Goal: Information Seeking & Learning: Compare options

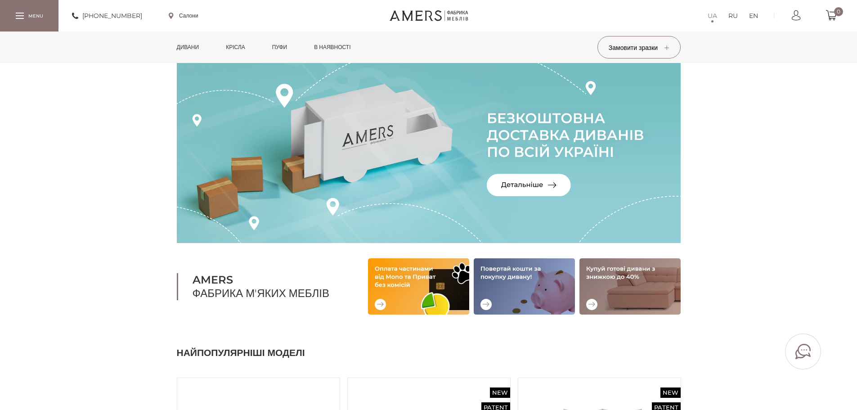
click at [180, 46] on link "Дивани" at bounding box center [188, 46] width 36 height 31
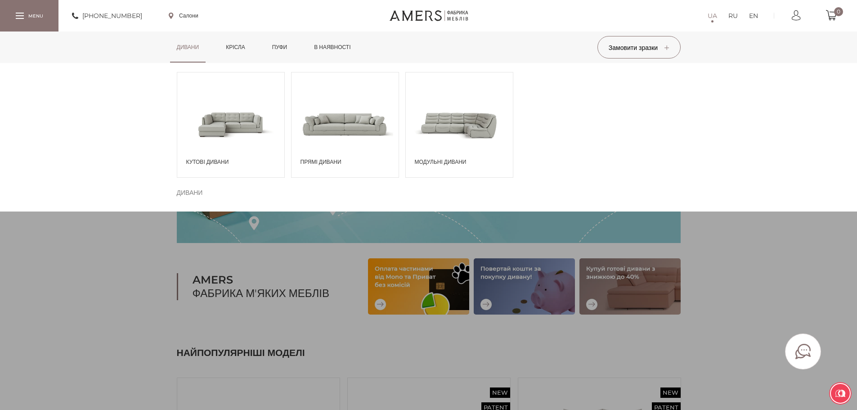
click at [223, 121] on span at bounding box center [230, 124] width 107 height 63
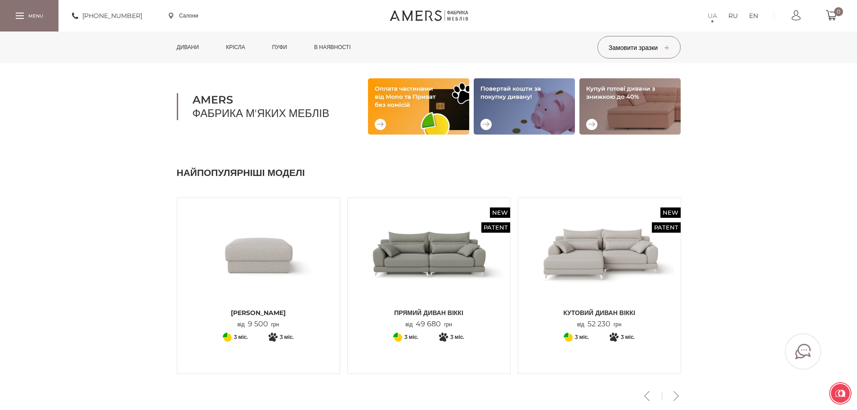
scroll to position [225, 0]
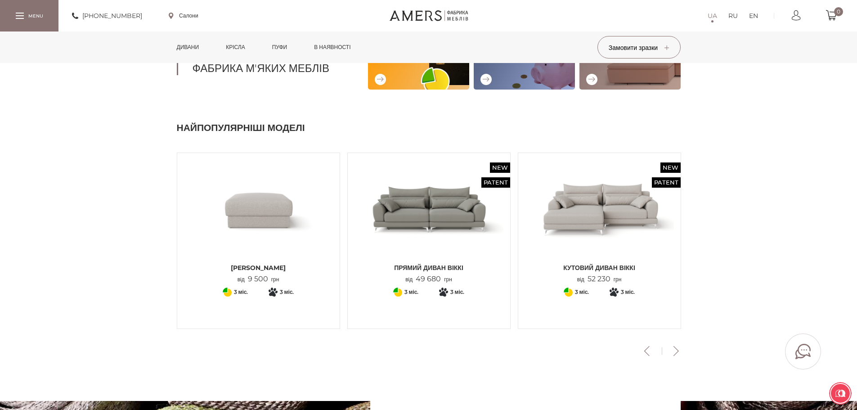
click at [672, 353] on button "Next" at bounding box center [676, 351] width 16 height 10
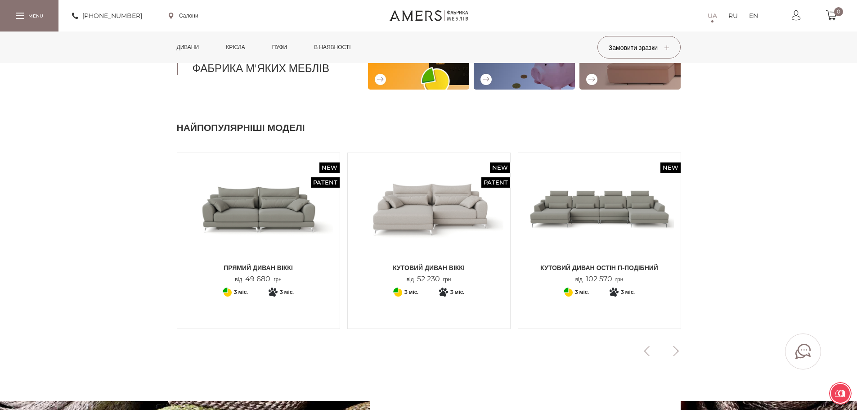
click at [672, 352] on button "Next" at bounding box center [676, 351] width 16 height 10
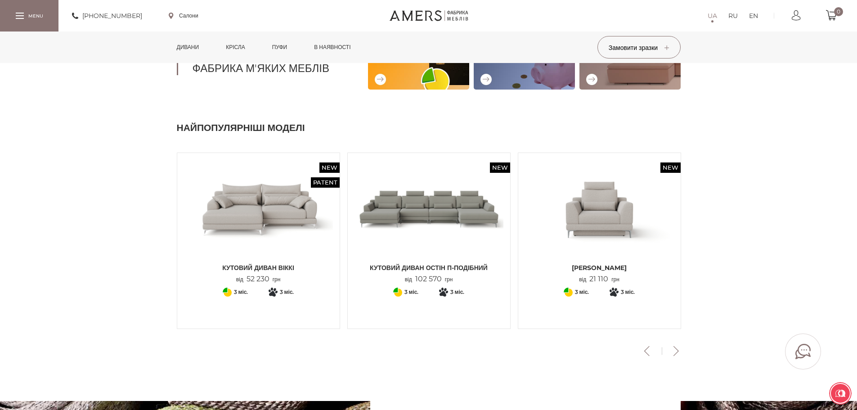
click at [673, 352] on button "Next" at bounding box center [676, 351] width 16 height 10
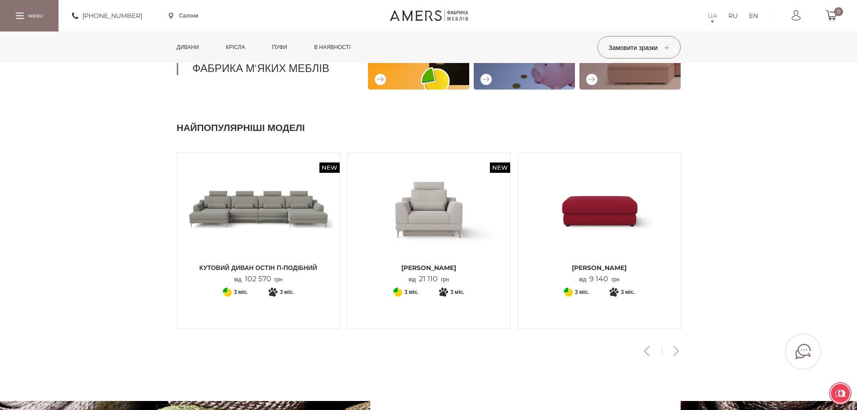
click at [673, 352] on button "Next" at bounding box center [676, 351] width 16 height 10
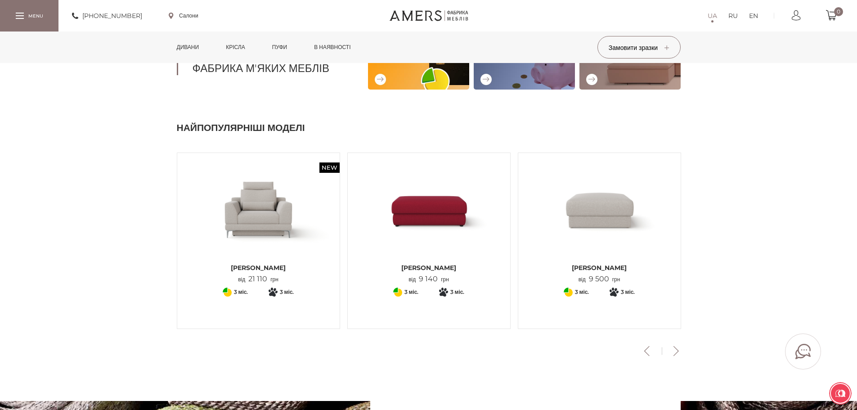
click at [673, 352] on button "Next" at bounding box center [676, 351] width 16 height 10
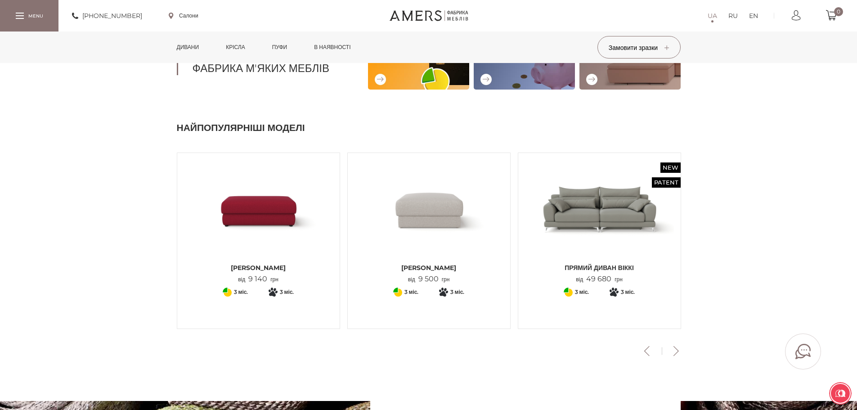
click at [673, 352] on button "Next" at bounding box center [676, 351] width 16 height 10
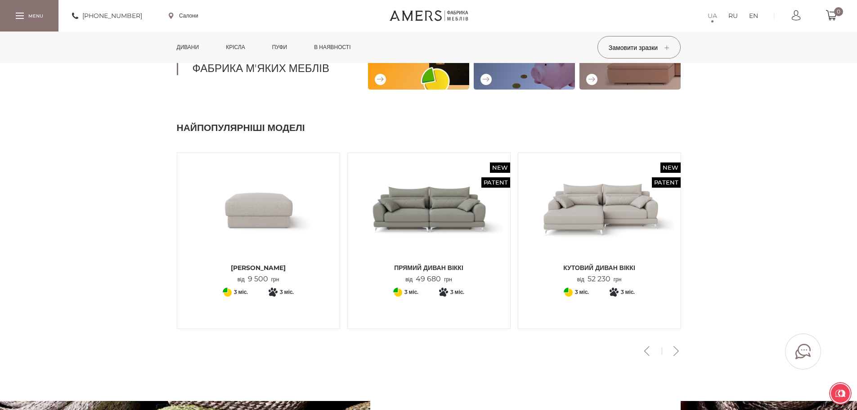
click at [673, 352] on button "Next" at bounding box center [676, 351] width 16 height 10
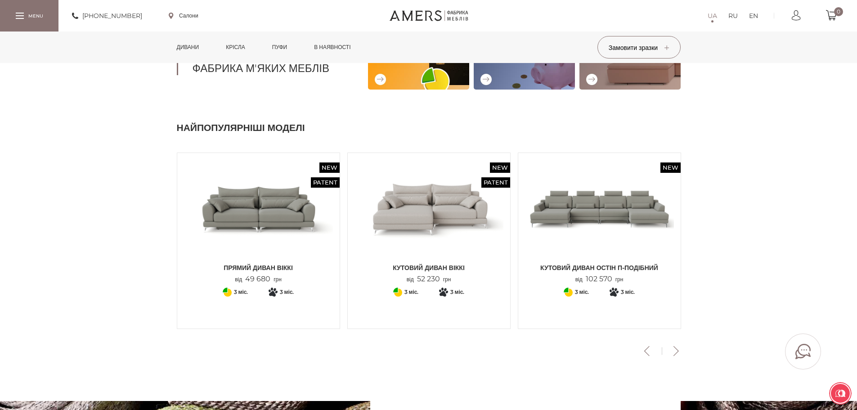
click at [426, 199] on img at bounding box center [428, 209] width 149 height 99
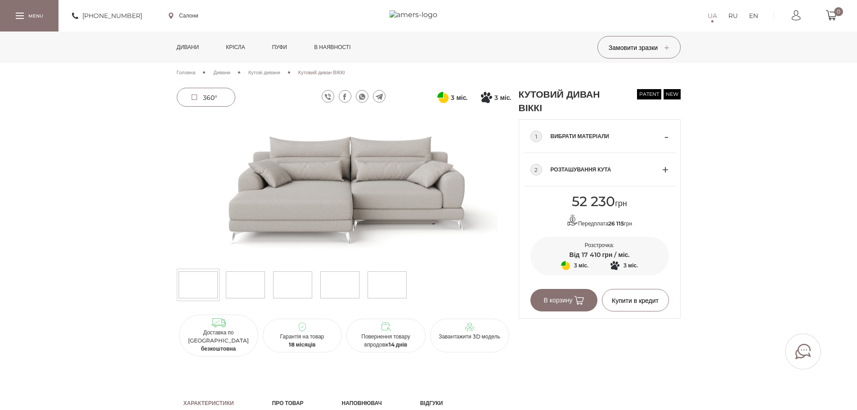
click at [278, 75] on span "Кутові дивани" at bounding box center [264, 72] width 32 height 6
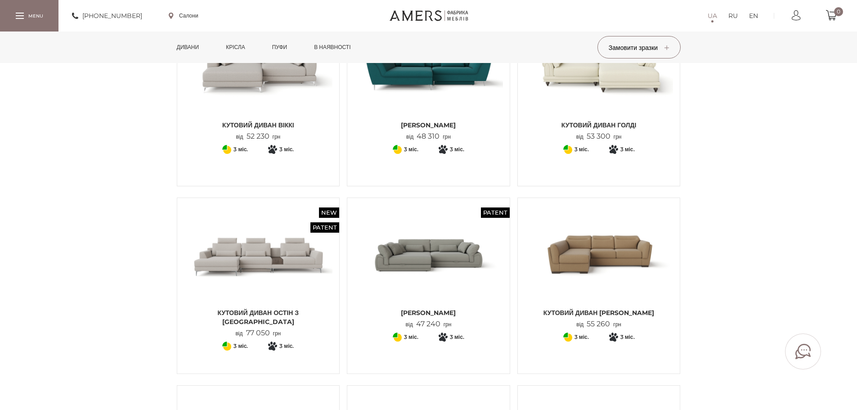
scroll to position [90, 0]
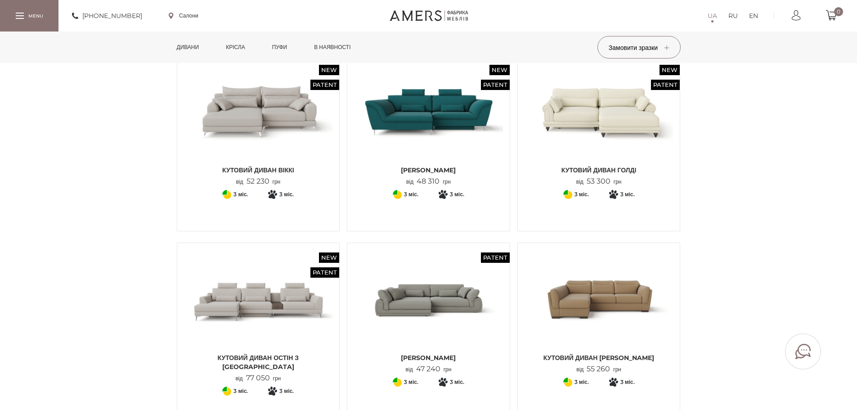
click at [264, 290] on img at bounding box center [258, 299] width 149 height 99
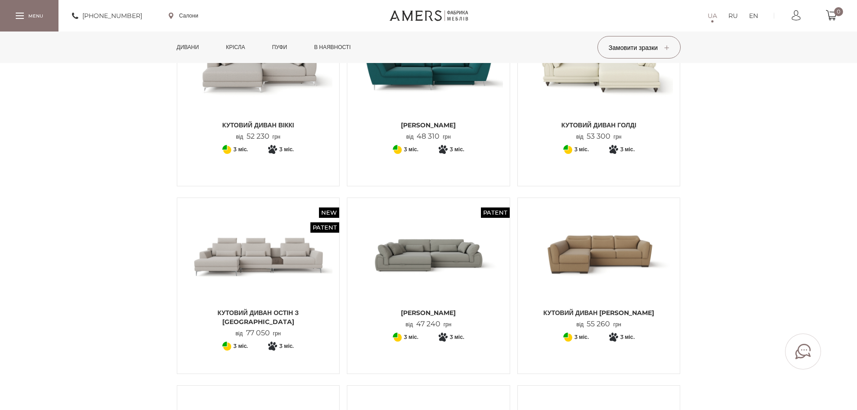
scroll to position [225, 0]
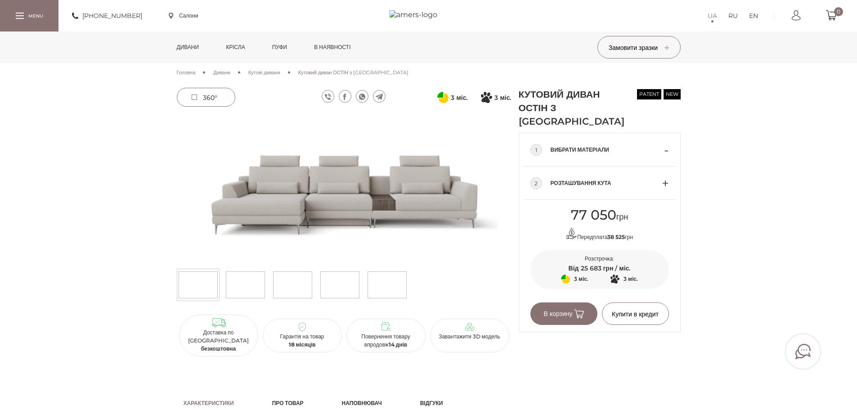
click at [227, 278] on img at bounding box center [245, 284] width 39 height 27
drag, startPoint x: 281, startPoint y: 266, endPoint x: 280, endPoint y: 276, distance: 10.4
click at [281, 266] on div "360°" at bounding box center [344, 210] width 335 height 191
click at [280, 276] on img at bounding box center [292, 284] width 39 height 27
click at [372, 276] on img at bounding box center [387, 284] width 39 height 27
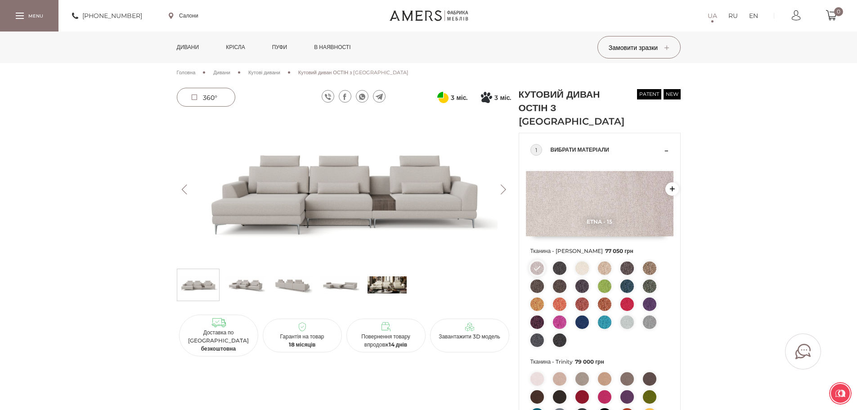
click at [506, 188] on button "Next" at bounding box center [504, 189] width 16 height 10
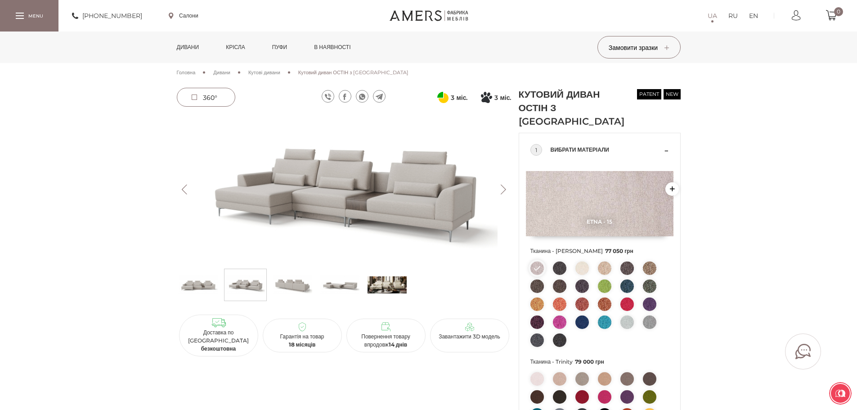
click at [506, 188] on button "Next" at bounding box center [504, 189] width 16 height 10
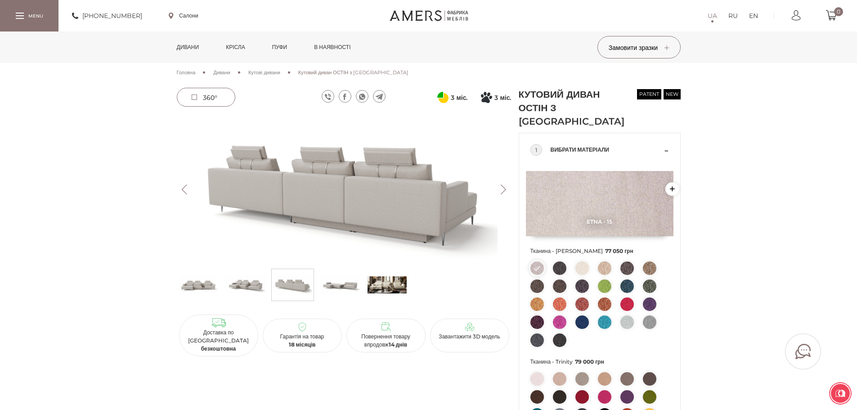
click at [501, 187] on button "Next" at bounding box center [504, 189] width 16 height 10
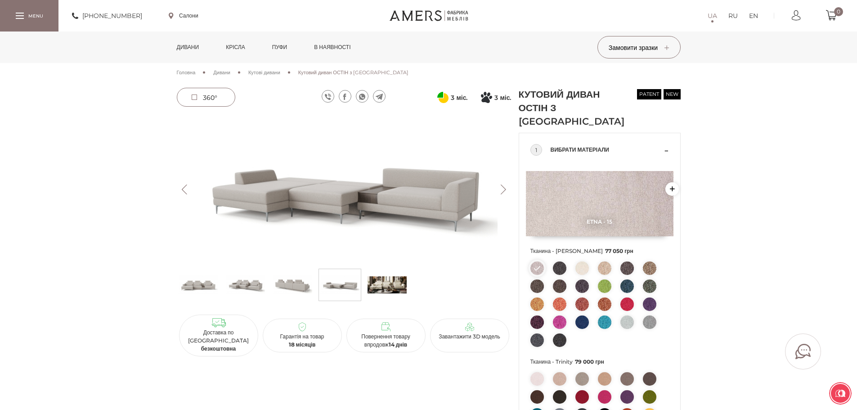
click at [501, 187] on button "Next" at bounding box center [504, 189] width 16 height 10
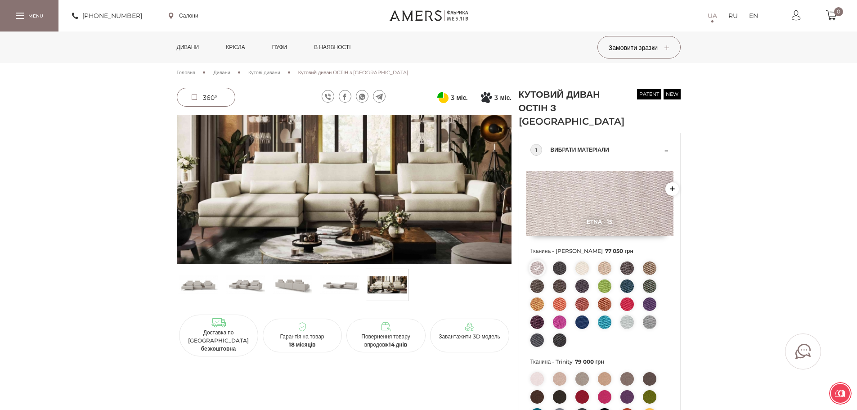
click at [501, 186] on button "Next" at bounding box center [504, 189] width 16 height 10
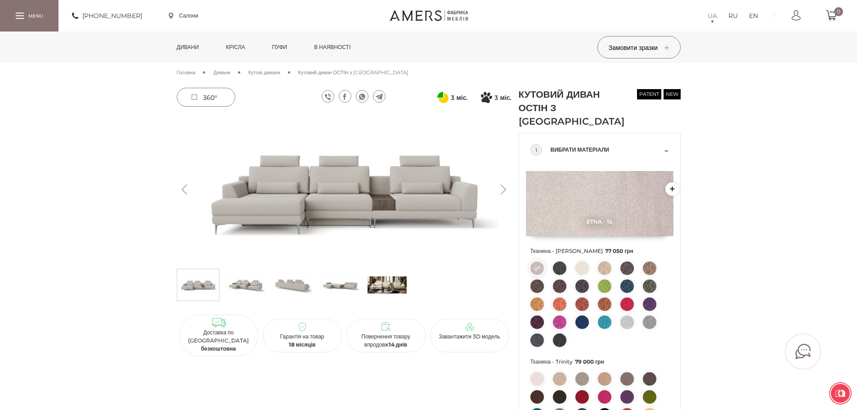
click at [501, 186] on button "Next" at bounding box center [504, 189] width 16 height 10
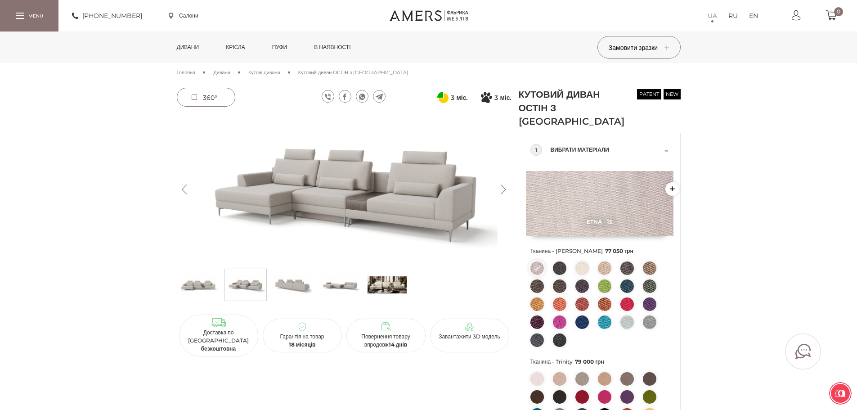
click at [652, 193] on img at bounding box center [600, 203] width 148 height 65
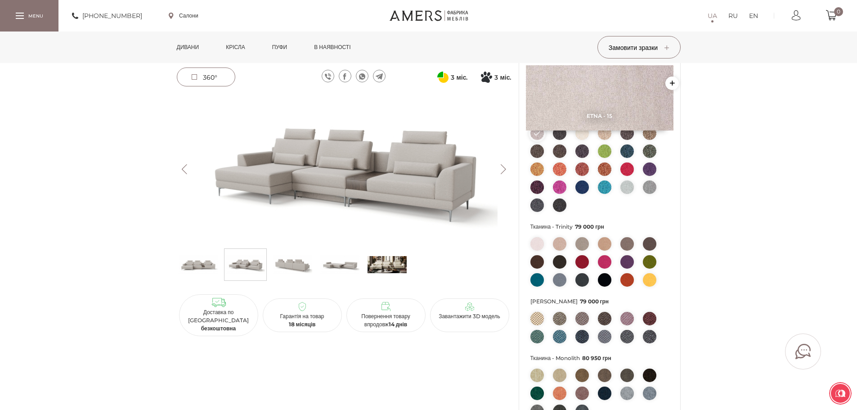
click at [556, 237] on img at bounding box center [559, 243] width 13 height 13
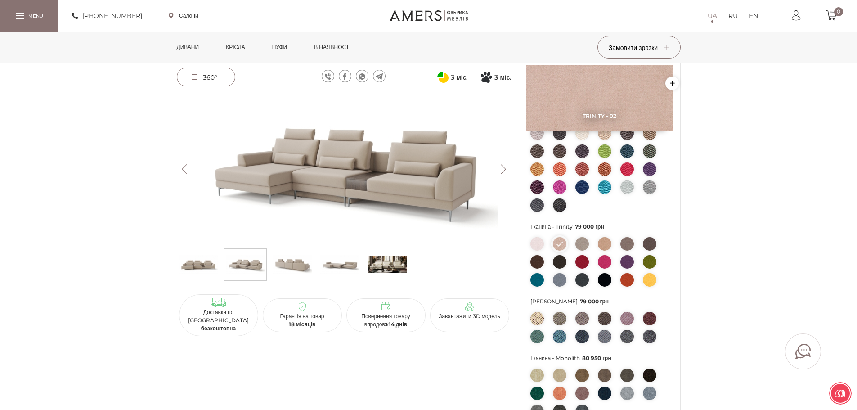
click at [555, 312] on img at bounding box center [559, 318] width 13 height 13
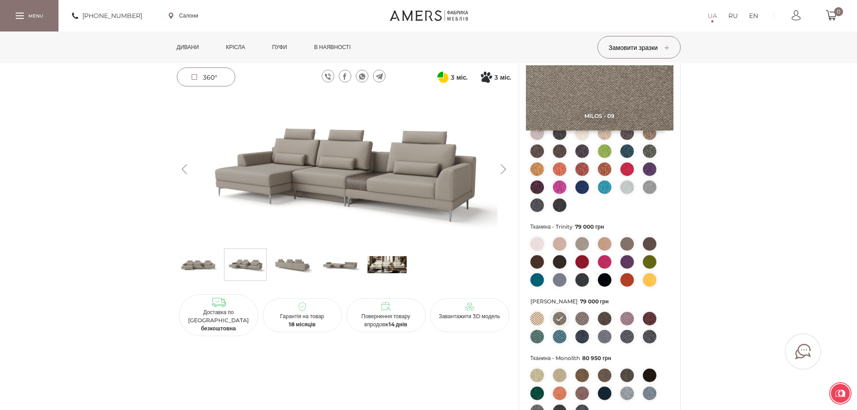
click at [539, 312] on img at bounding box center [536, 318] width 13 height 13
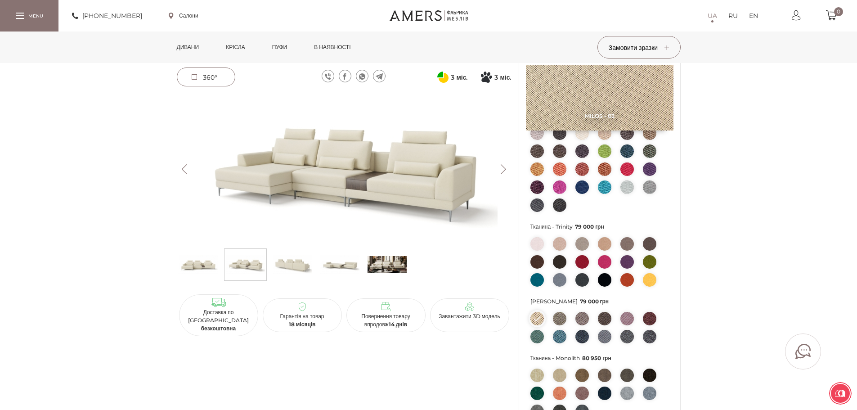
scroll to position [270, 0]
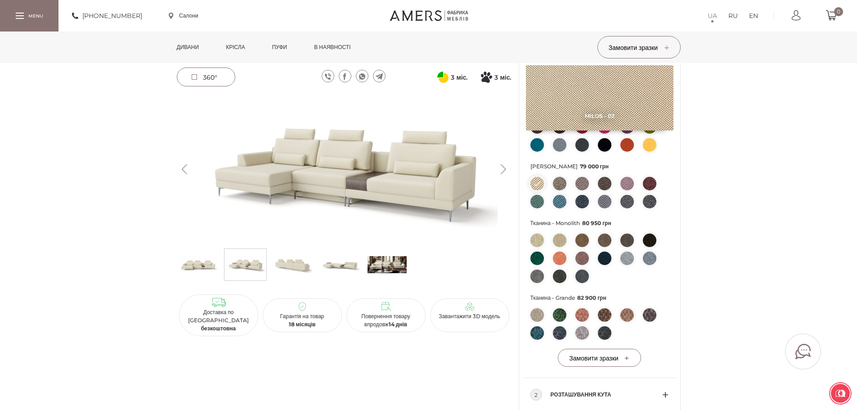
click at [559, 308] on img at bounding box center [559, 314] width 13 height 13
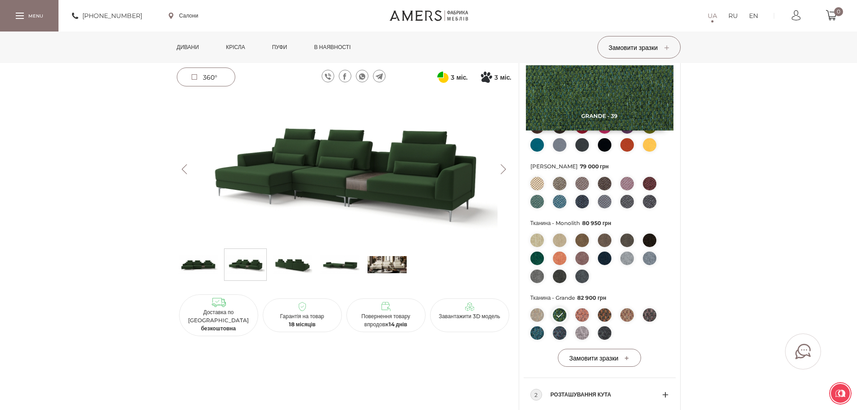
click at [577, 308] on img at bounding box center [581, 314] width 13 height 13
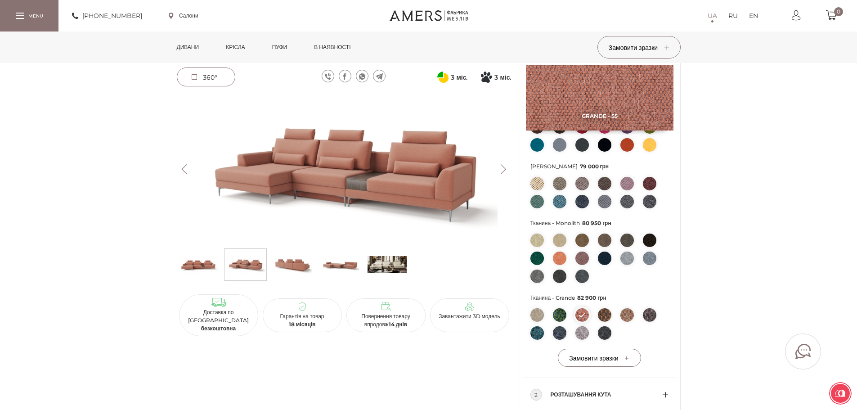
click at [604, 308] on img at bounding box center [604, 314] width 13 height 13
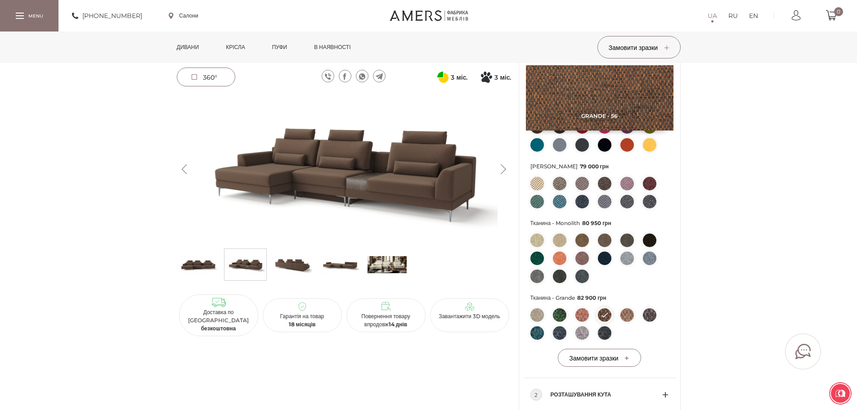
click at [625, 308] on img at bounding box center [626, 314] width 13 height 13
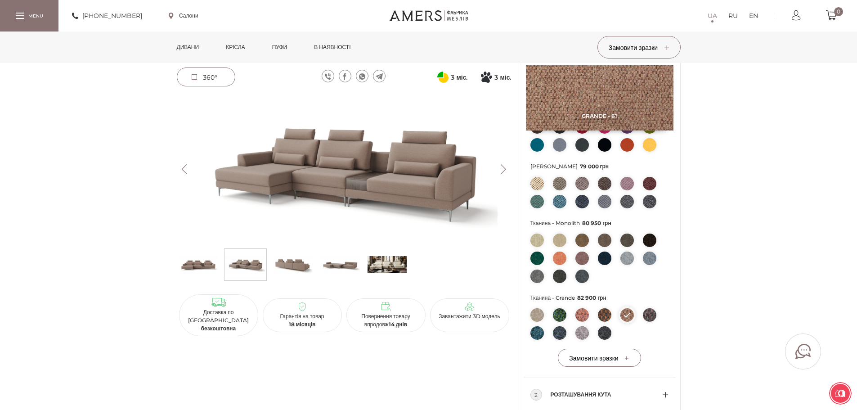
click at [505, 166] on button "Next" at bounding box center [504, 169] width 16 height 10
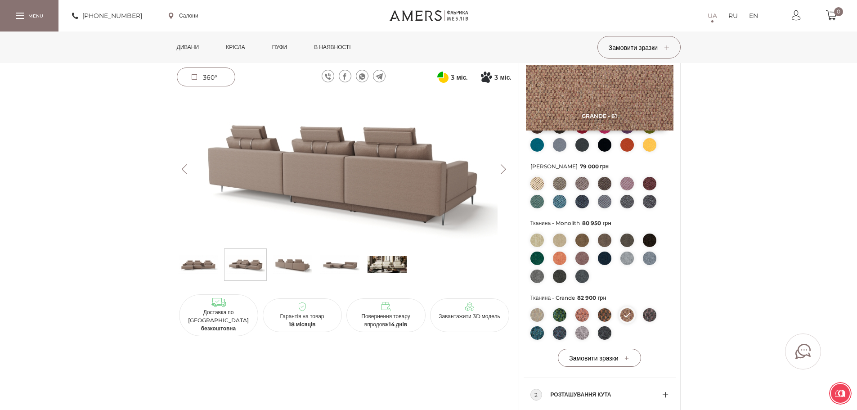
click at [505, 166] on button "Next" at bounding box center [504, 169] width 16 height 10
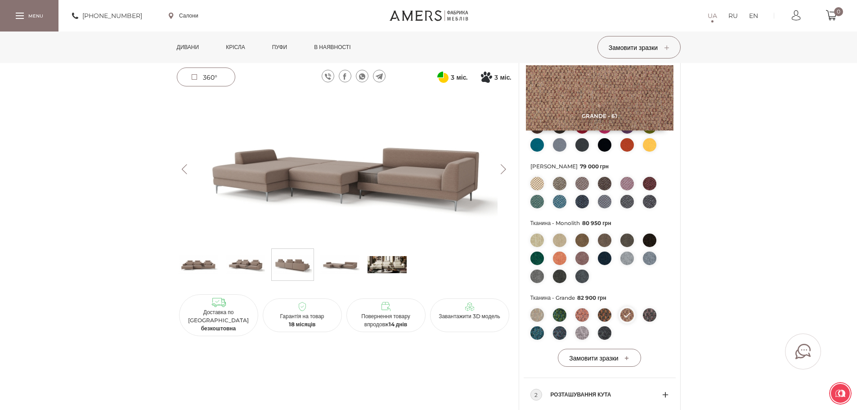
click at [505, 166] on button "Next" at bounding box center [504, 169] width 16 height 10
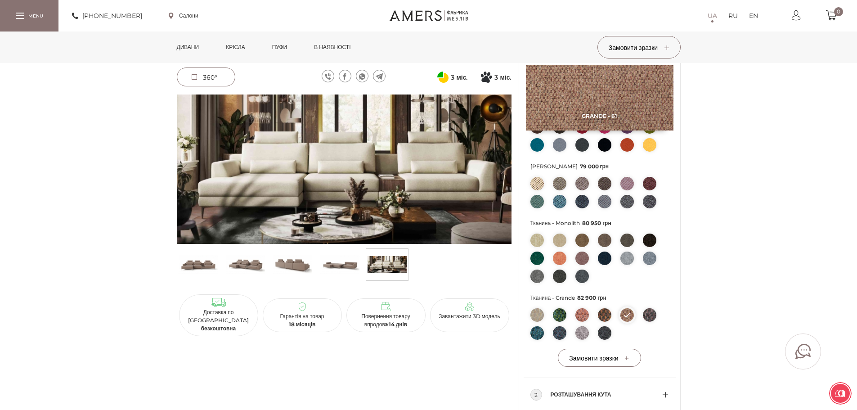
click at [505, 166] on button "Next" at bounding box center [504, 169] width 16 height 10
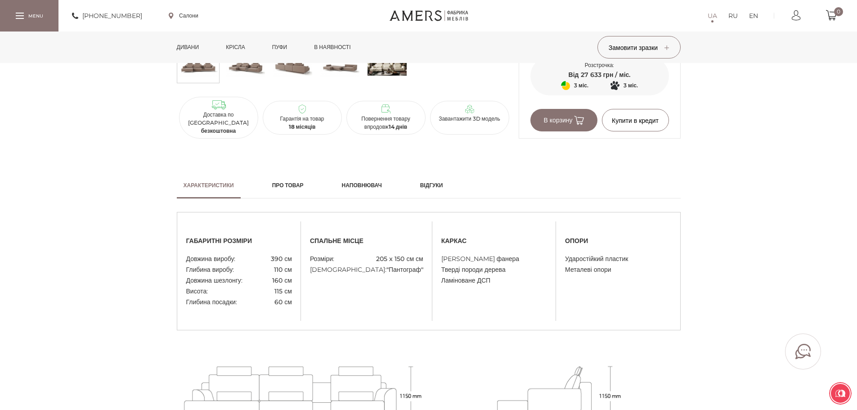
scroll to position [540, 0]
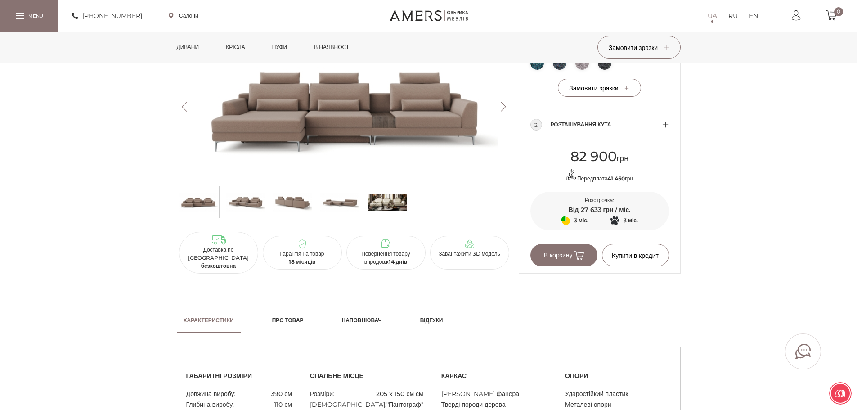
click at [501, 102] on button "Next" at bounding box center [504, 107] width 16 height 10
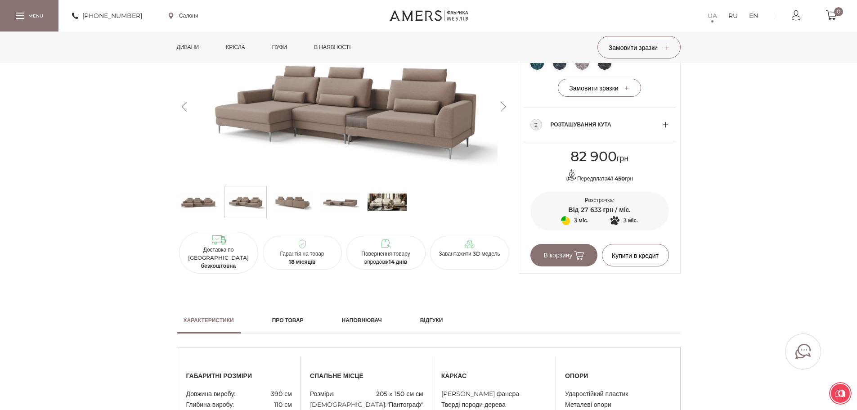
click at [501, 102] on button "Next" at bounding box center [504, 107] width 16 height 10
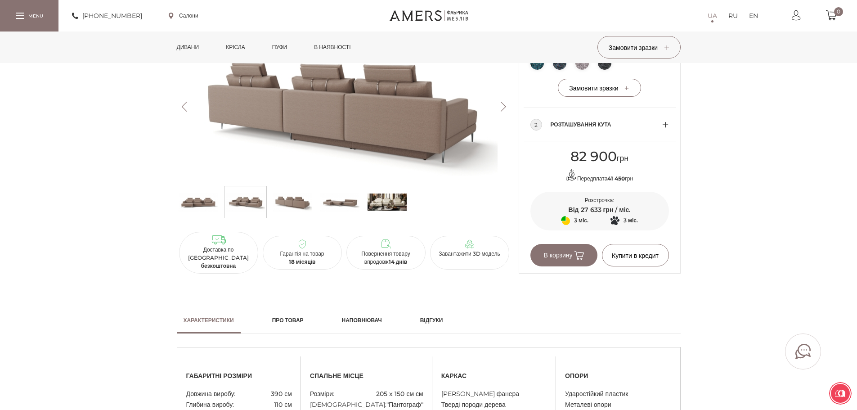
scroll to position [405, 0]
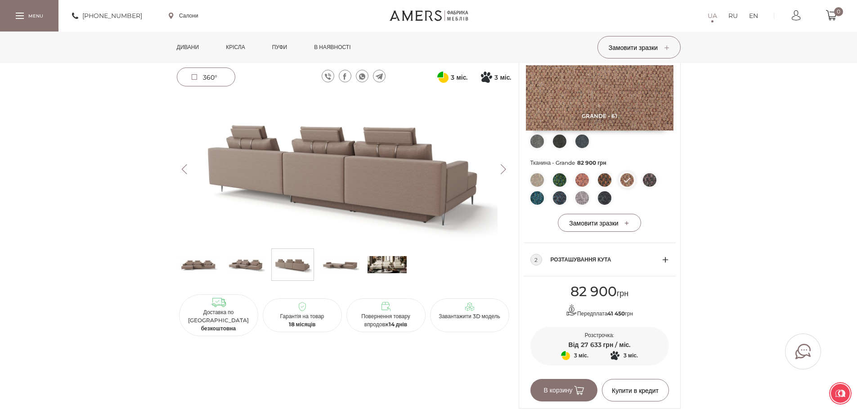
click at [510, 171] on button "Next" at bounding box center [504, 169] width 16 height 10
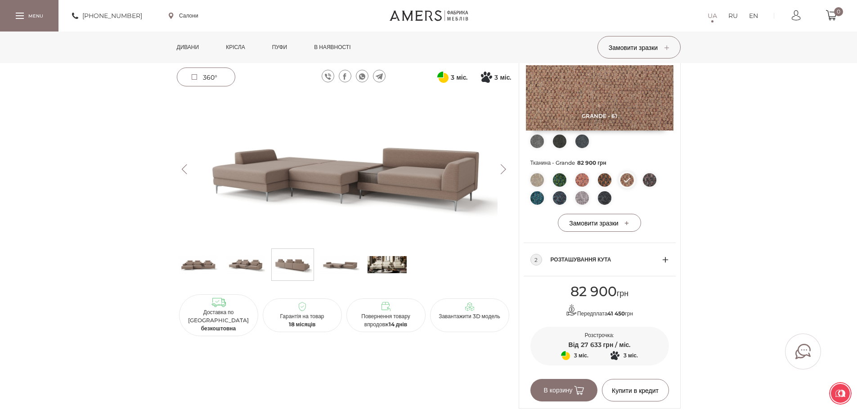
click at [507, 170] on button "Next" at bounding box center [504, 169] width 16 height 10
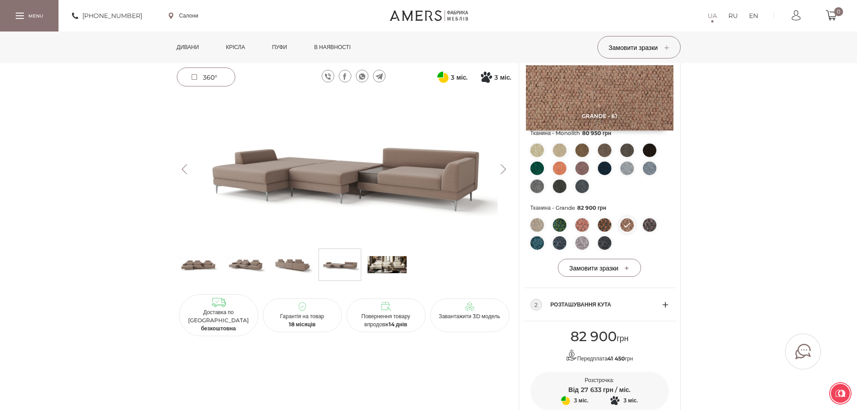
scroll to position [180, 0]
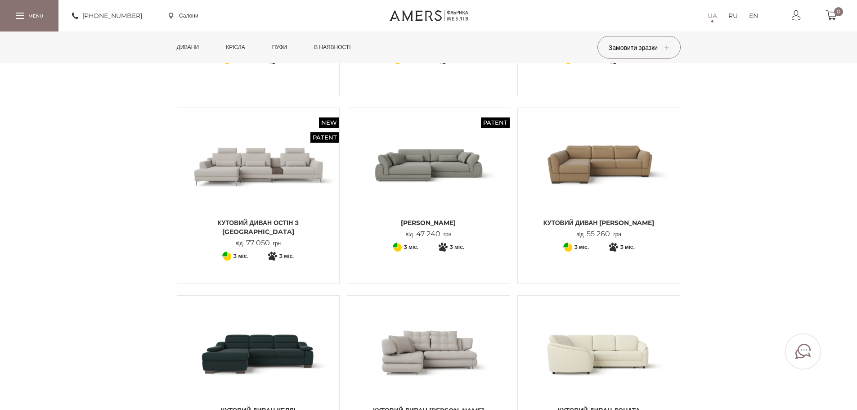
click at [619, 185] on img at bounding box center [599, 164] width 149 height 99
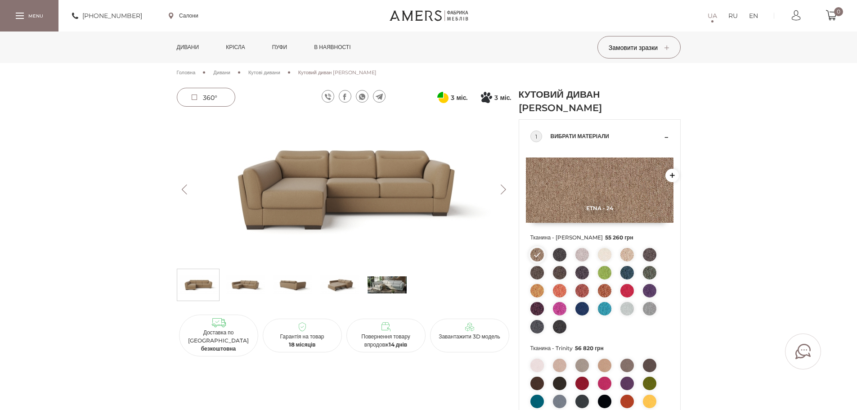
click at [501, 186] on button "Next" at bounding box center [504, 189] width 16 height 10
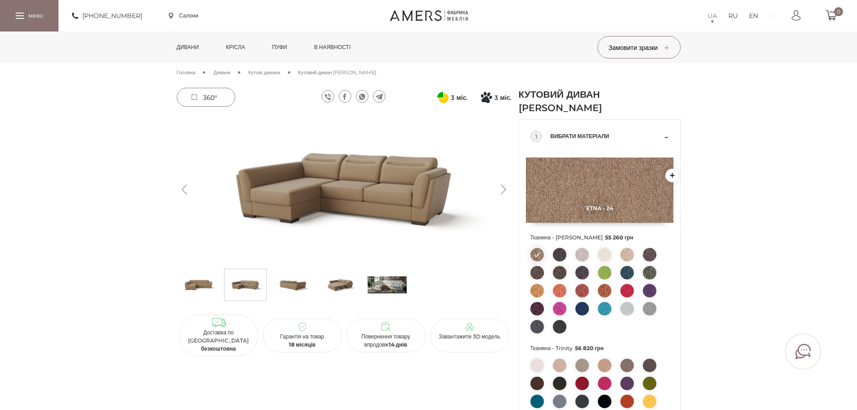
click at [501, 186] on button "Next" at bounding box center [504, 189] width 16 height 10
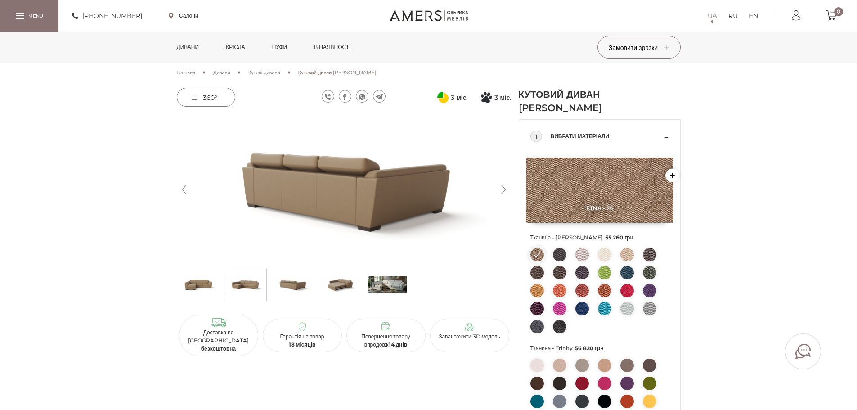
click at [501, 186] on button "Next" at bounding box center [504, 189] width 16 height 10
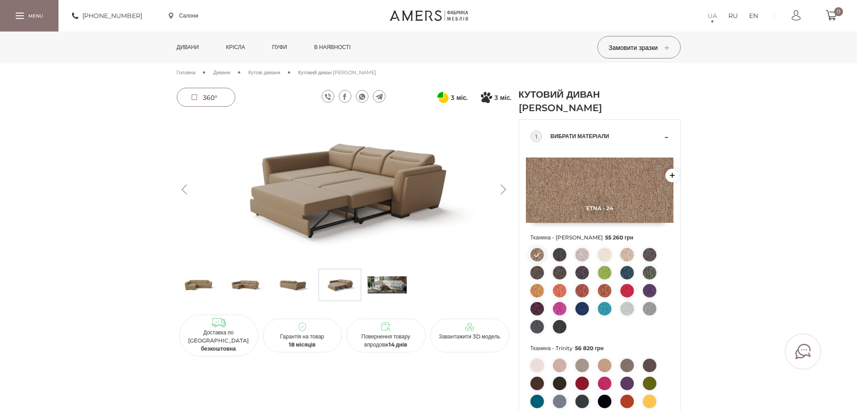
click at [501, 186] on button "Next" at bounding box center [504, 189] width 16 height 10
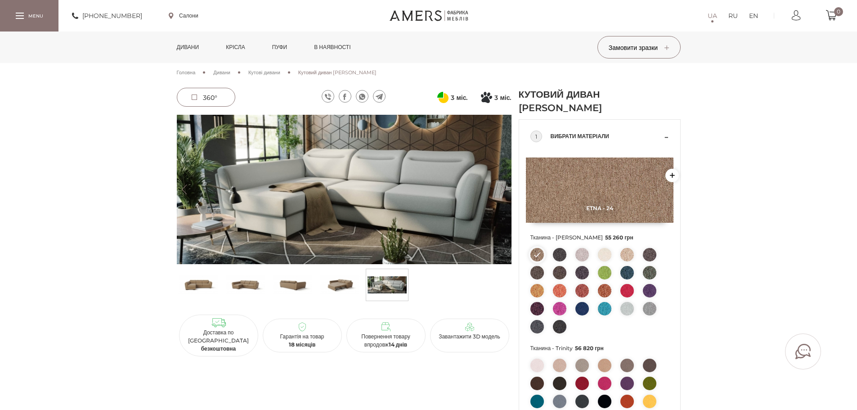
click at [501, 186] on button "Next" at bounding box center [504, 189] width 16 height 10
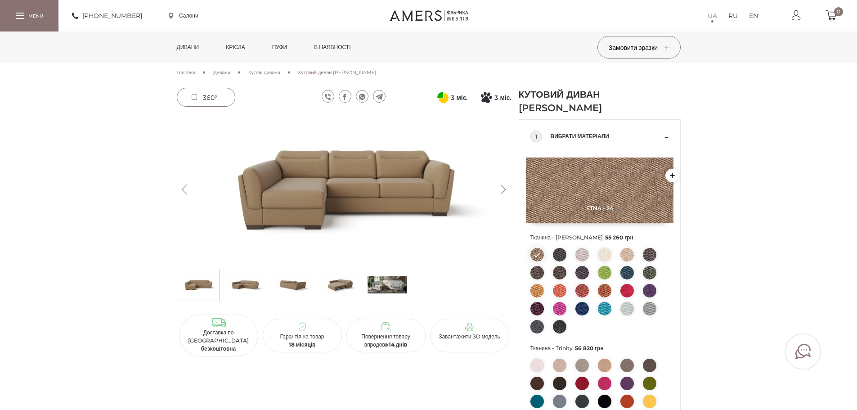
click at [501, 186] on button "Next" at bounding box center [504, 189] width 16 height 10
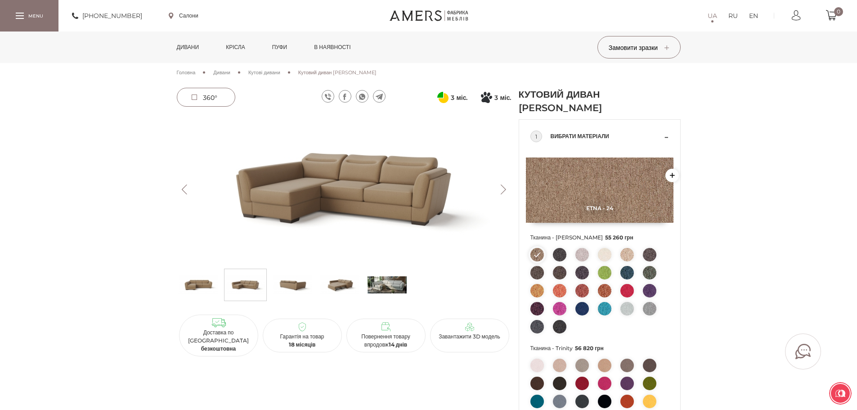
click at [501, 186] on button "Next" at bounding box center [504, 189] width 16 height 10
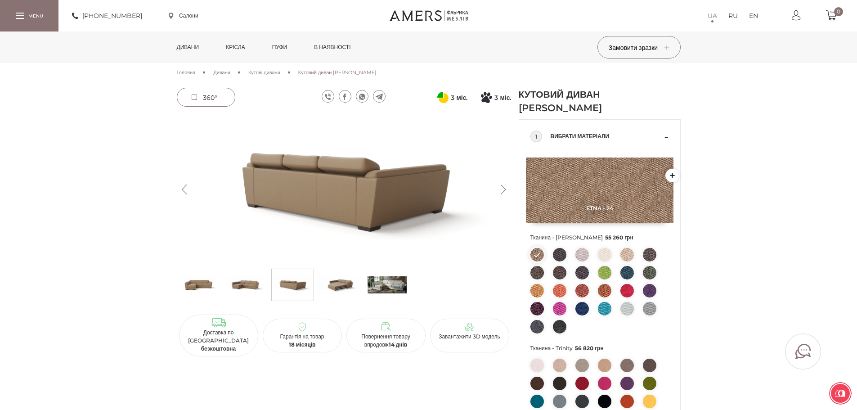
click at [501, 186] on button "Next" at bounding box center [504, 189] width 16 height 10
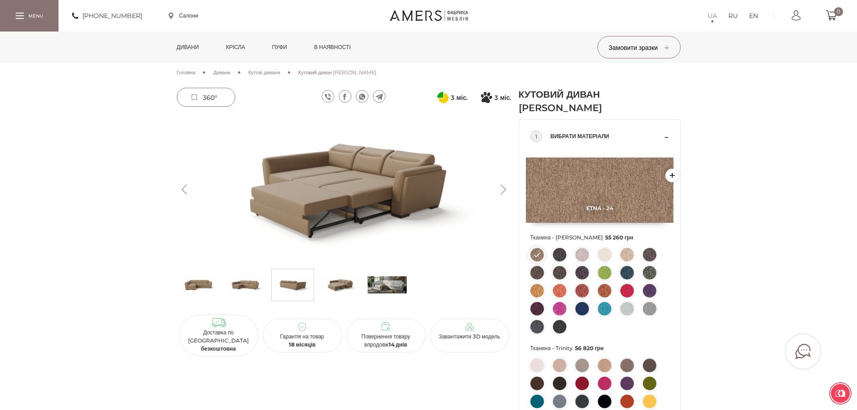
click at [501, 186] on button "Next" at bounding box center [504, 189] width 16 height 10
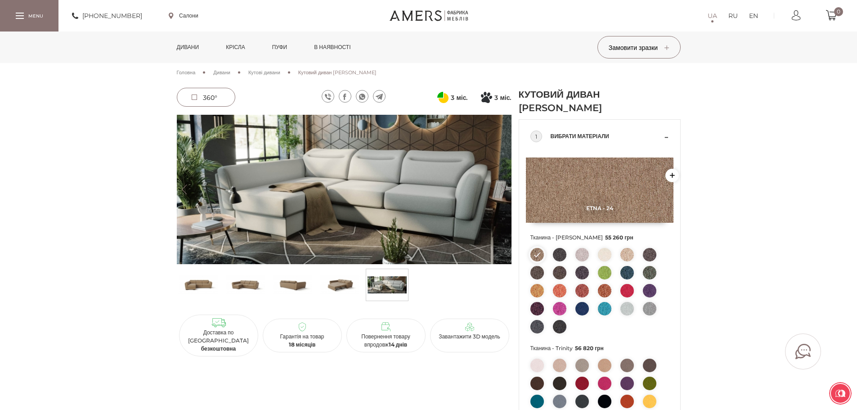
click at [501, 186] on button "Next" at bounding box center [504, 189] width 16 height 10
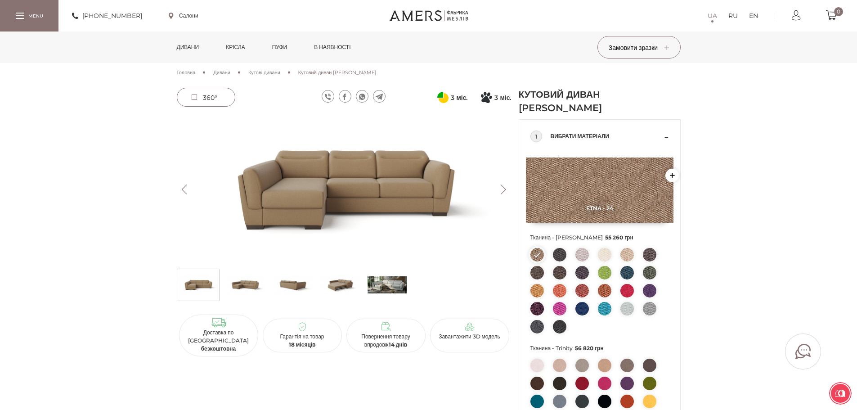
click at [348, 278] on img at bounding box center [339, 284] width 39 height 27
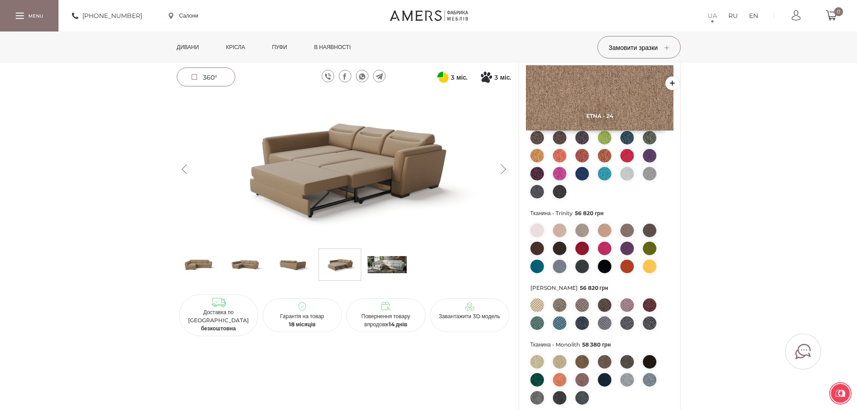
click at [397, 266] on img at bounding box center [387, 264] width 39 height 27
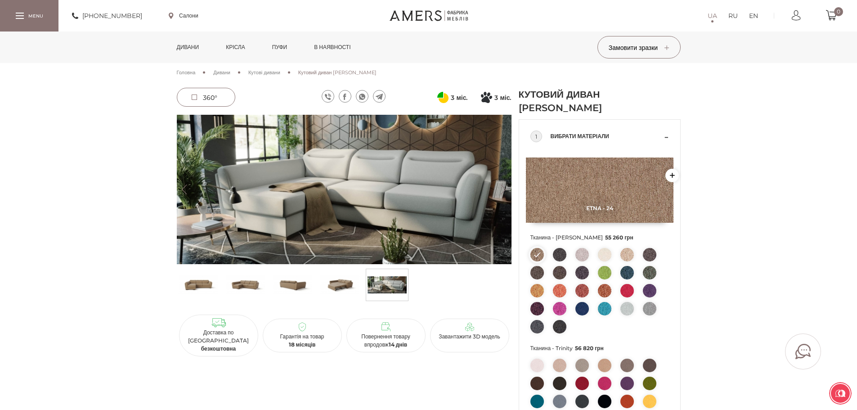
drag, startPoint x: 207, startPoint y: 94, endPoint x: 214, endPoint y: 94, distance: 6.4
click at [207, 94] on span "360°" at bounding box center [210, 98] width 14 height 8
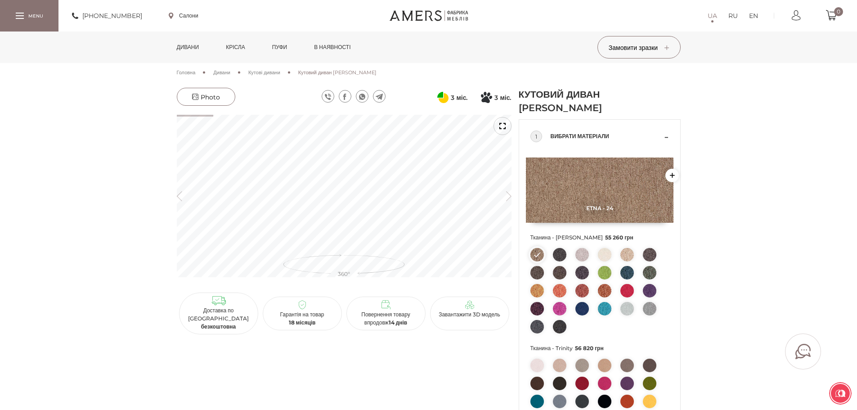
click at [505, 128] on div at bounding box center [502, 126] width 18 height 18
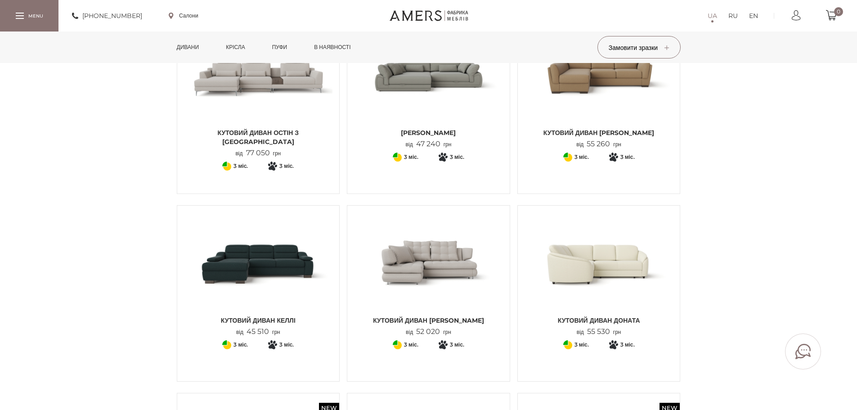
scroll to position [225, 0]
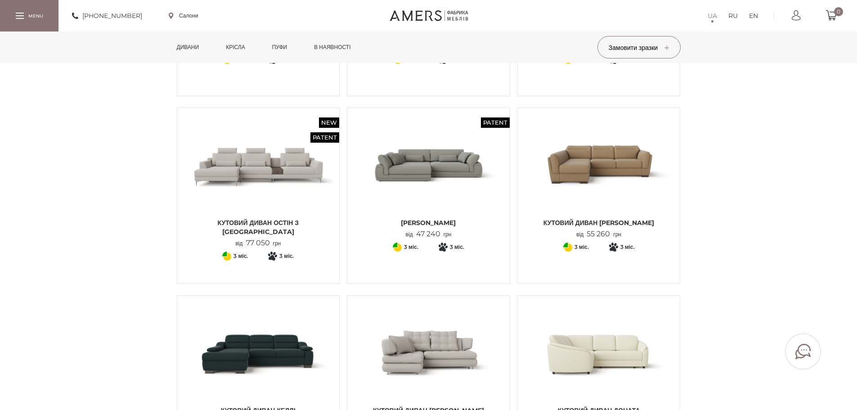
click at [450, 179] on img at bounding box center [428, 164] width 149 height 99
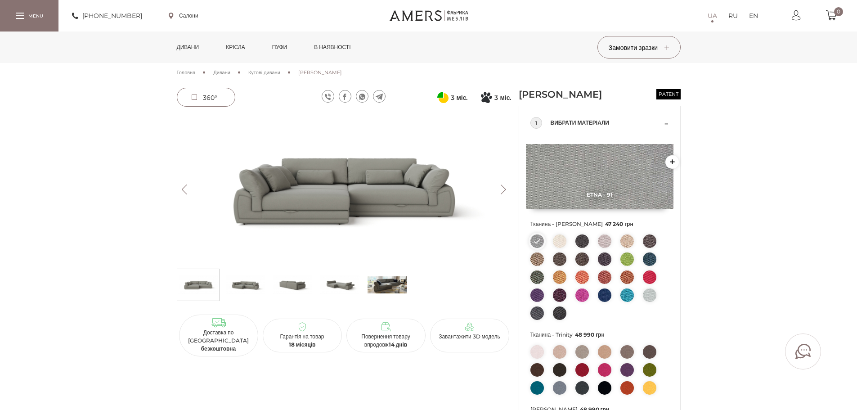
click at [504, 188] on button "Next" at bounding box center [504, 189] width 16 height 10
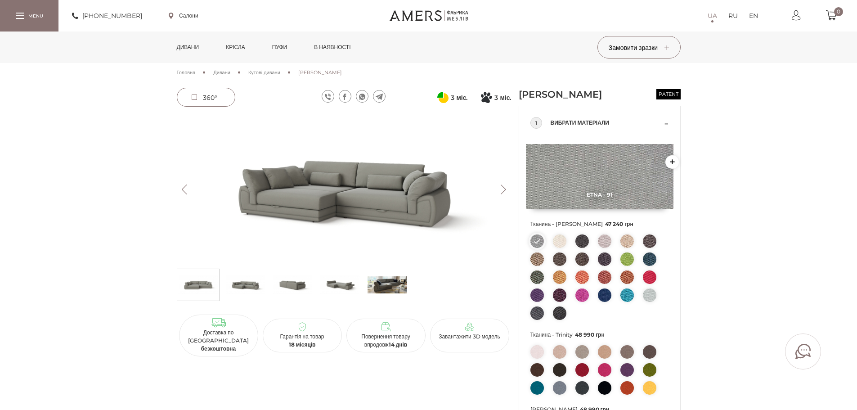
click at [504, 188] on button "Next" at bounding box center [504, 189] width 16 height 10
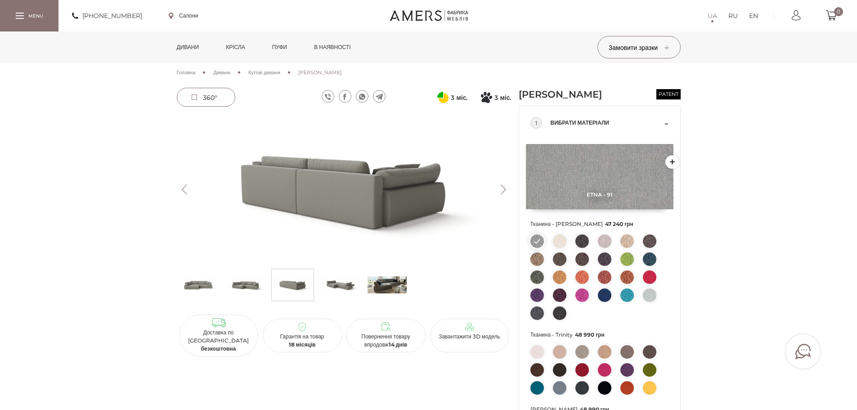
click at [504, 188] on button "Next" at bounding box center [504, 189] width 16 height 10
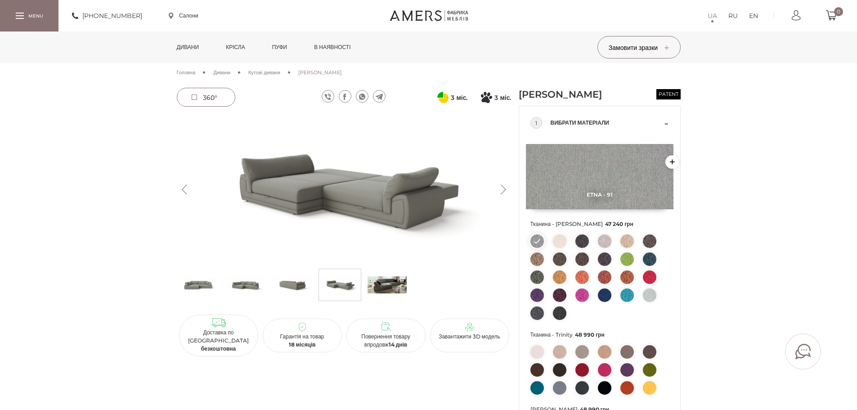
click at [504, 188] on button "Next" at bounding box center [504, 189] width 16 height 10
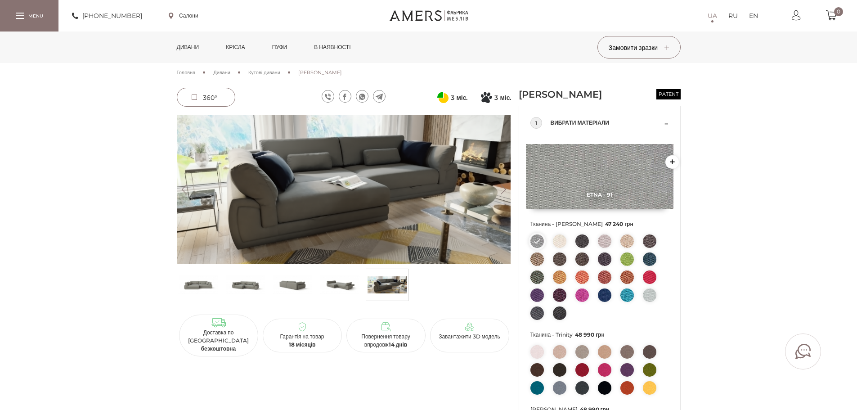
click at [504, 188] on button "Next" at bounding box center [504, 189] width 16 height 10
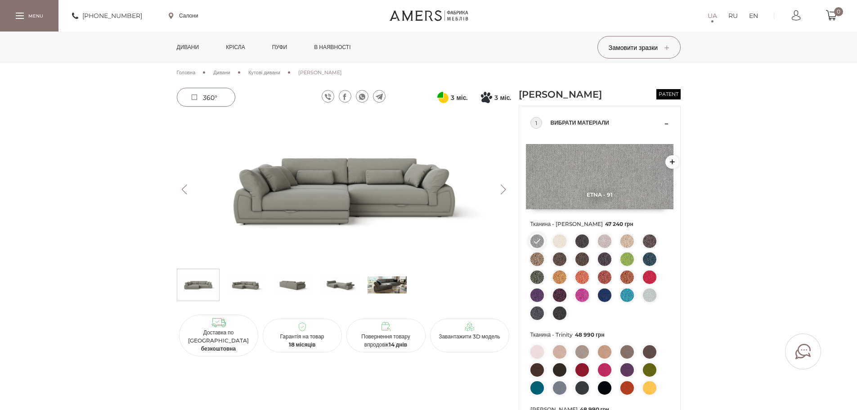
click at [504, 188] on button "Next" at bounding box center [504, 189] width 16 height 10
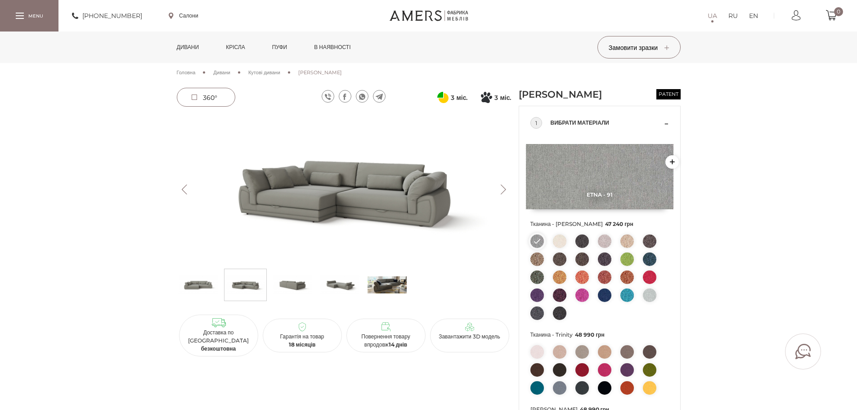
click at [504, 188] on button "Next" at bounding box center [504, 189] width 16 height 10
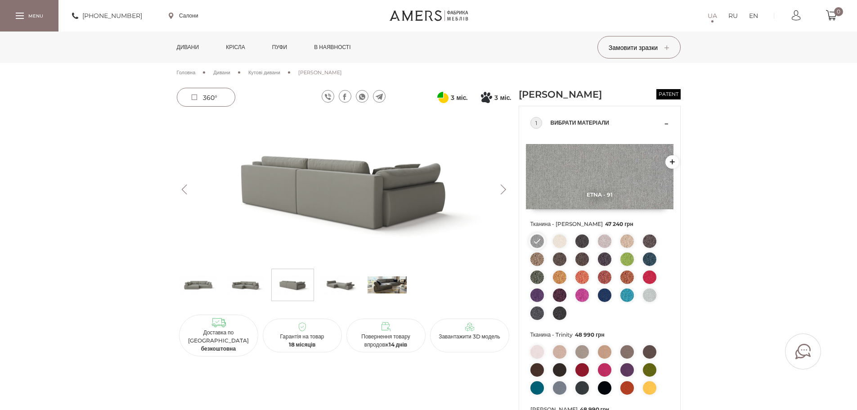
click at [504, 188] on button "Next" at bounding box center [504, 189] width 16 height 10
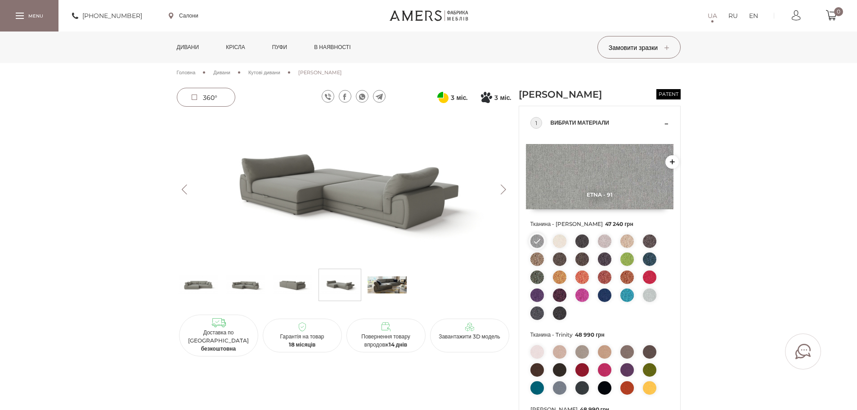
click at [504, 188] on button "Next" at bounding box center [504, 189] width 16 height 10
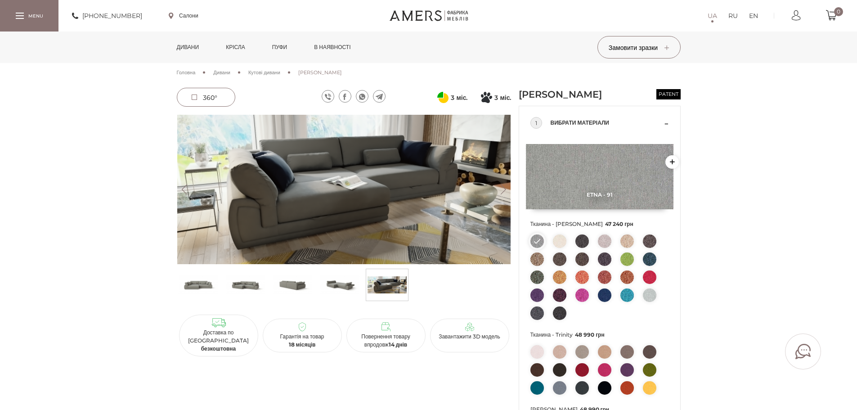
click at [504, 188] on button "Next" at bounding box center [504, 189] width 16 height 10
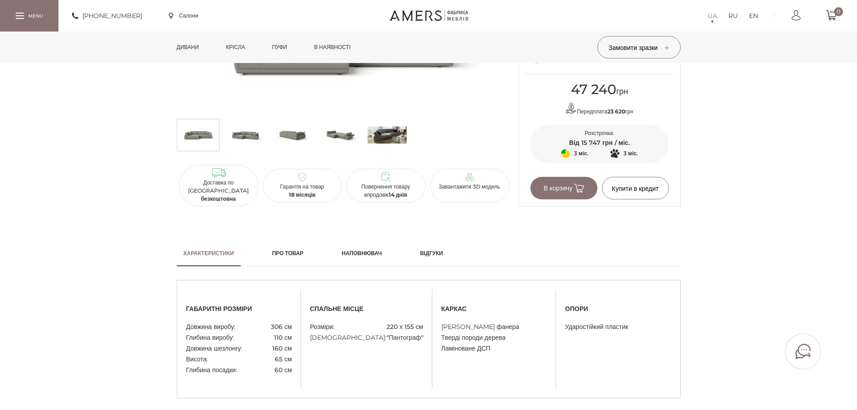
scroll to position [355, 0]
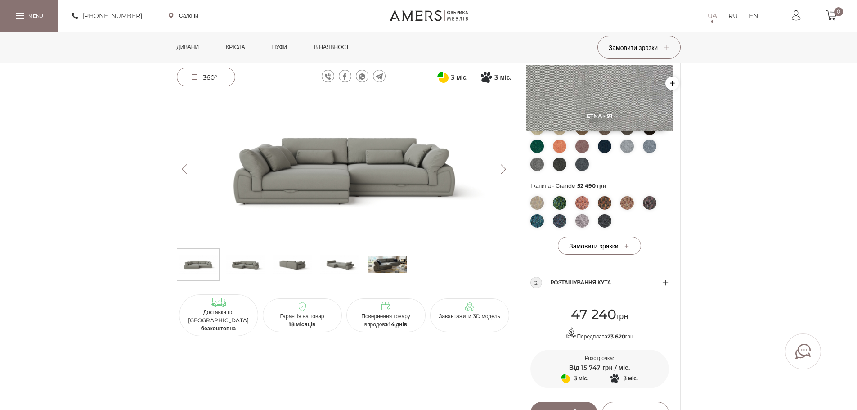
click at [351, 175] on img at bounding box center [344, 168] width 335 height 149
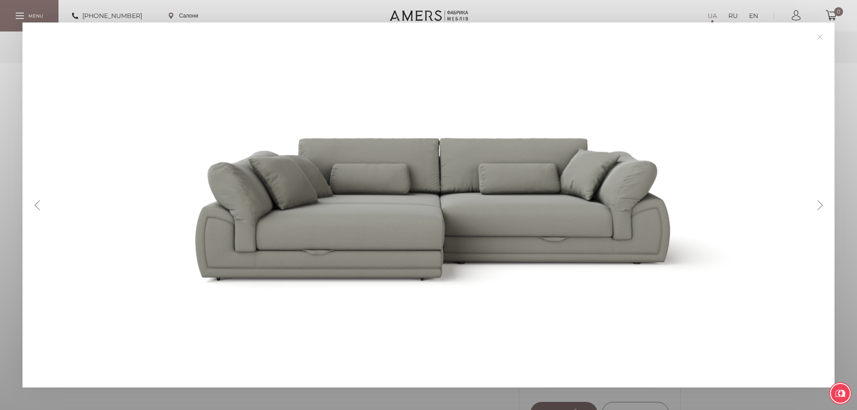
click at [824, 203] on button "Next" at bounding box center [820, 205] width 16 height 10
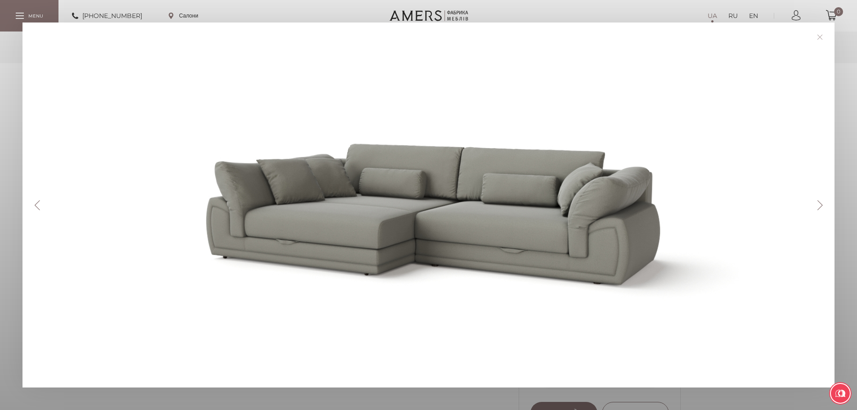
click at [824, 203] on button "Next" at bounding box center [820, 205] width 16 height 10
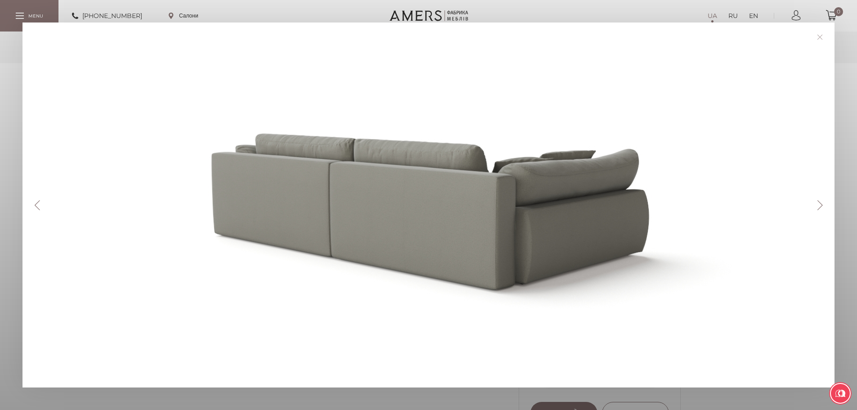
click at [824, 203] on button "Next" at bounding box center [820, 205] width 16 height 10
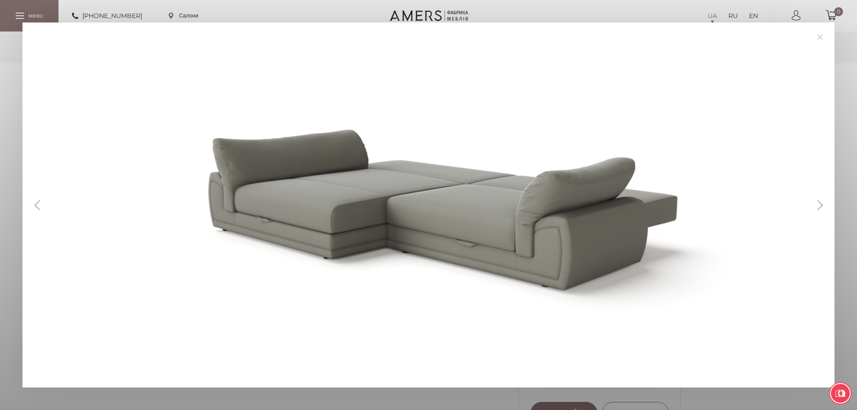
click at [824, 203] on button "Next" at bounding box center [820, 205] width 16 height 10
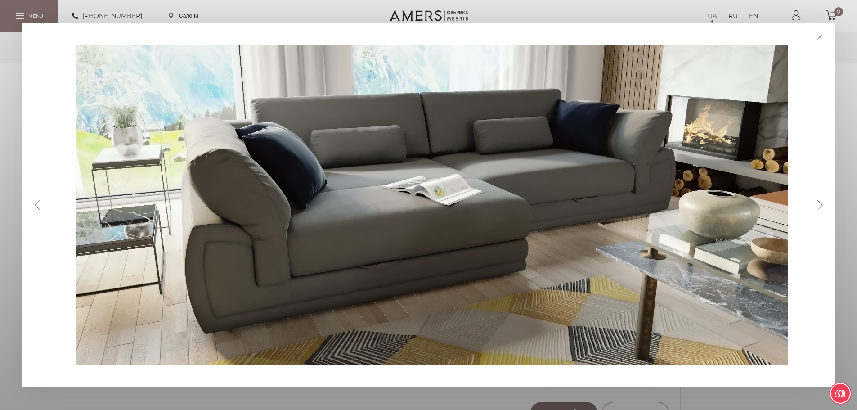
click at [830, 30] on div "Previous Next" at bounding box center [428, 204] width 812 height 365
click at [820, 36] on link at bounding box center [820, 37] width 14 height 14
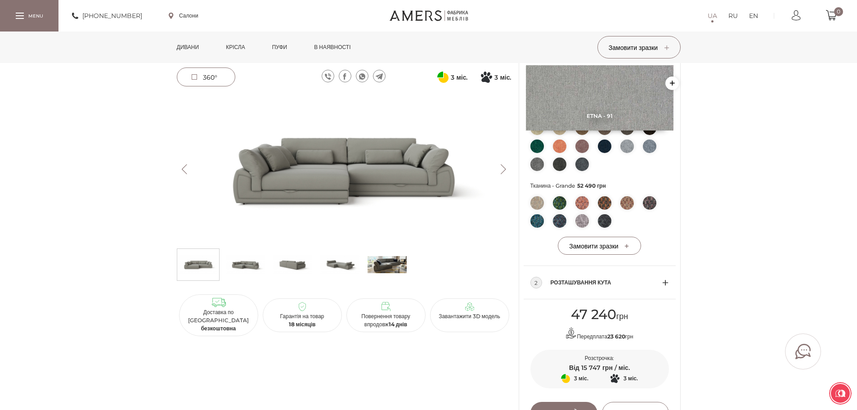
click at [506, 164] on img at bounding box center [343, 168] width 335 height 149
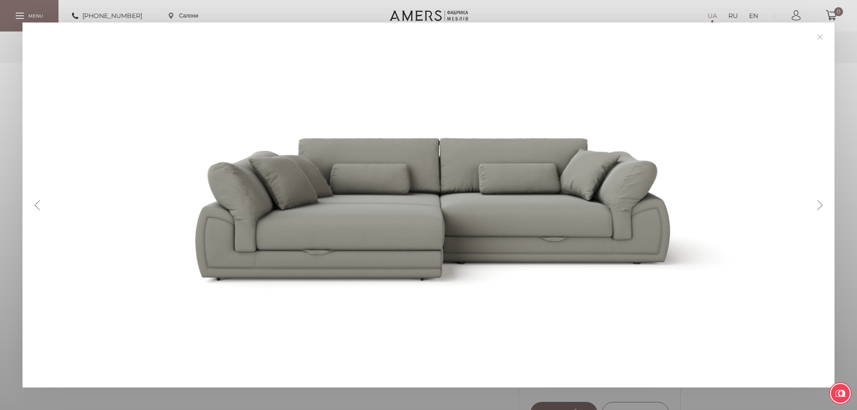
click at [824, 206] on button "Next" at bounding box center [820, 205] width 16 height 10
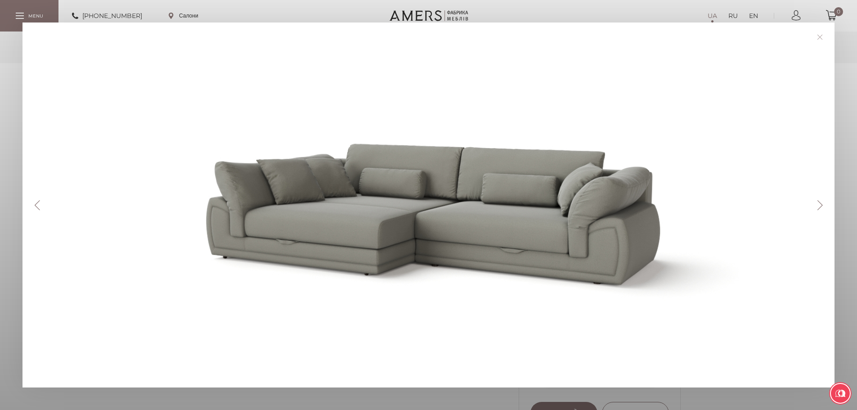
click at [824, 206] on button "Next" at bounding box center [820, 205] width 16 height 10
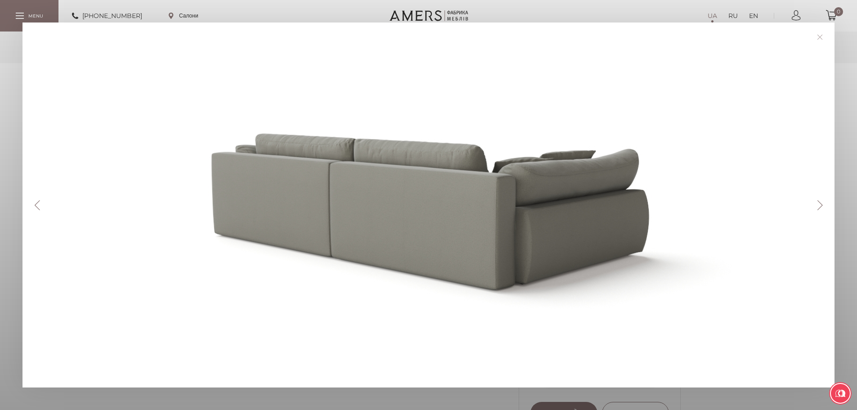
click at [824, 206] on button "Next" at bounding box center [820, 205] width 16 height 10
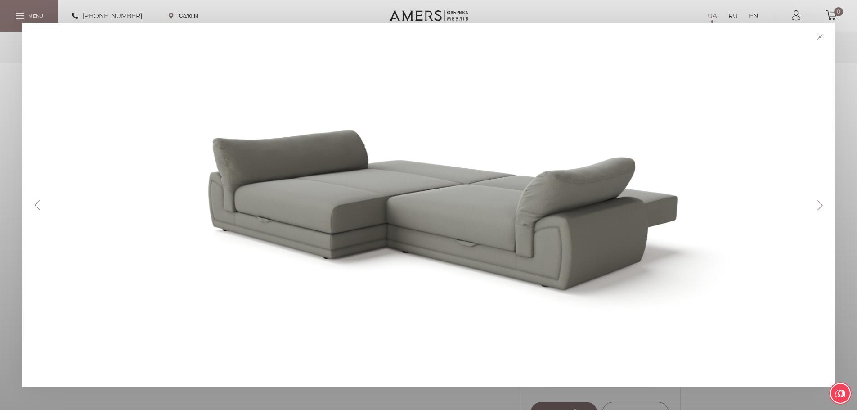
click at [824, 40] on link at bounding box center [820, 37] width 14 height 14
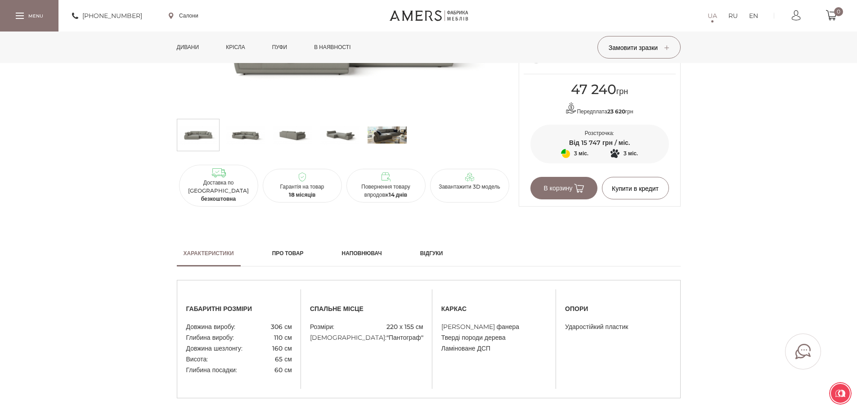
scroll to position [400, 0]
